Goal: Navigation & Orientation: Find specific page/section

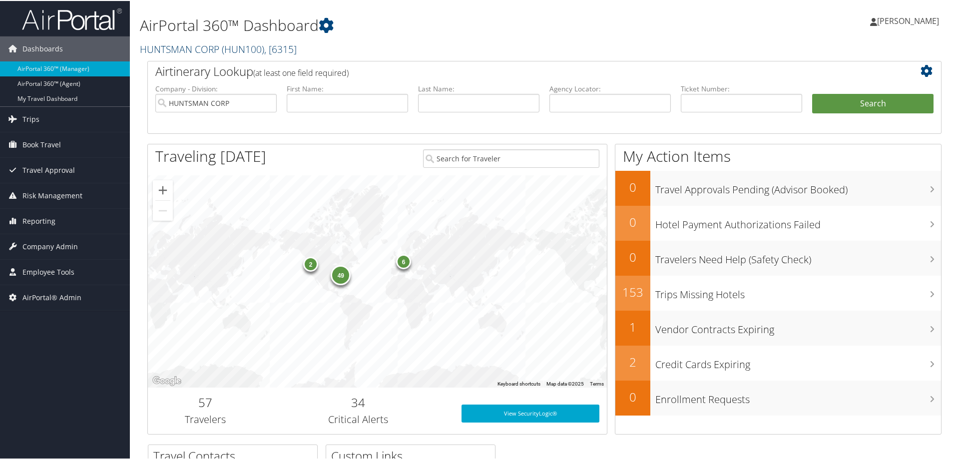
click at [233, 53] on span "( HUN100 )" at bounding box center [243, 47] width 42 height 13
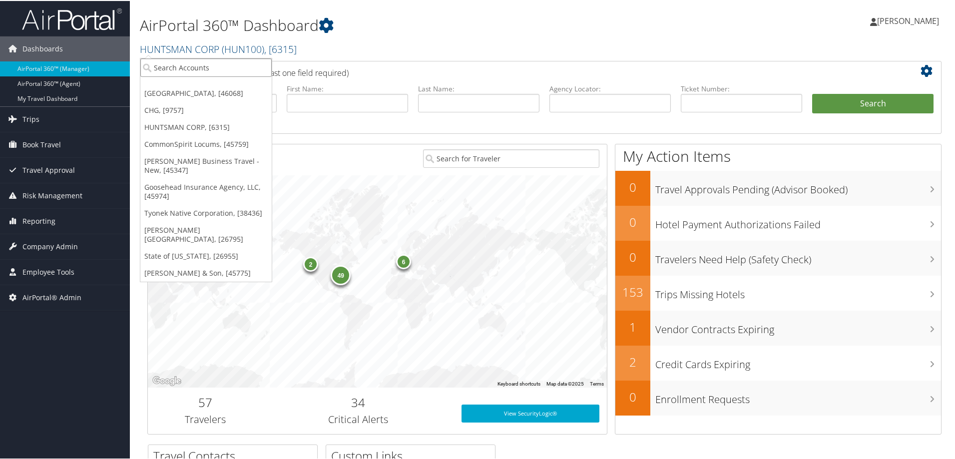
click at [199, 67] on input "search" at bounding box center [205, 66] width 131 height 18
type input "unity advisory"
click at [194, 89] on div "Unity Advisory Group (302092), [46051]" at bounding box center [224, 84] width 179 height 9
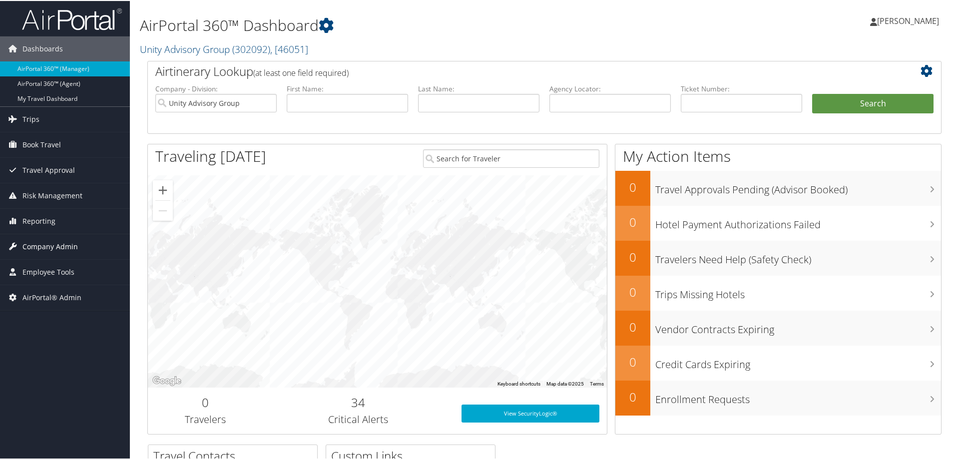
click at [50, 245] on span "Company Admin" at bounding box center [49, 245] width 55 height 25
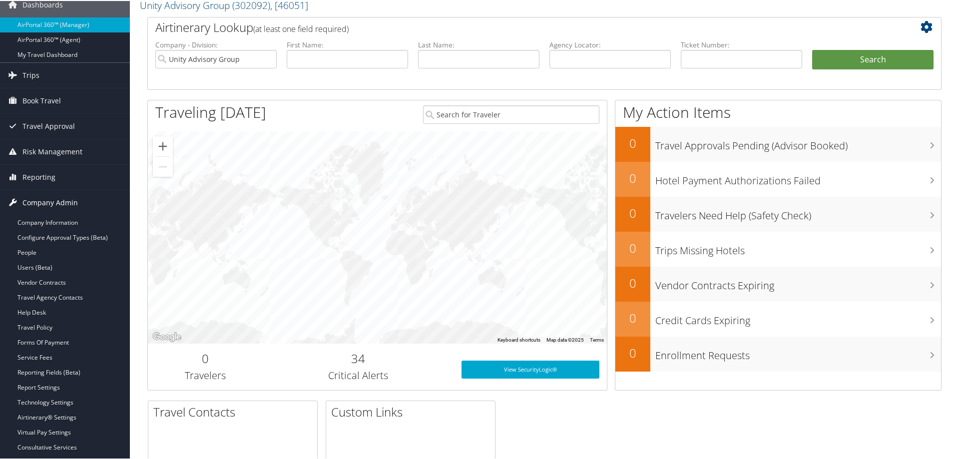
scroll to position [66, 0]
